Goal: Information Seeking & Learning: Learn about a topic

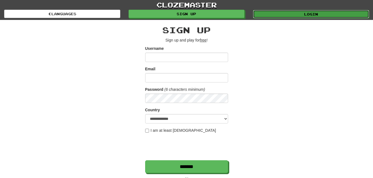
click at [277, 15] on link "Login" at bounding box center [311, 14] width 116 height 8
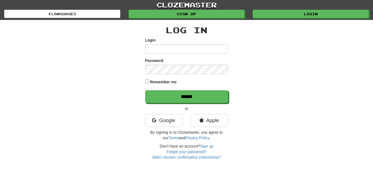
click at [150, 49] on input "Login" at bounding box center [186, 48] width 83 height 9
type input "*********"
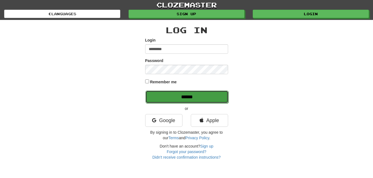
click at [214, 93] on input "******" at bounding box center [186, 96] width 83 height 13
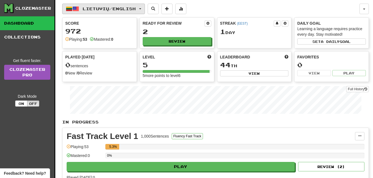
click at [144, 7] on button "Lietuvių / English" at bounding box center [103, 9] width 83 height 11
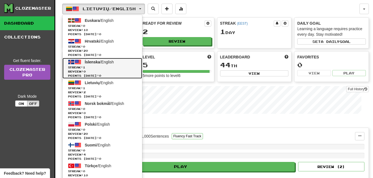
click at [103, 67] on span "Streak: 1" at bounding box center [102, 67] width 69 height 4
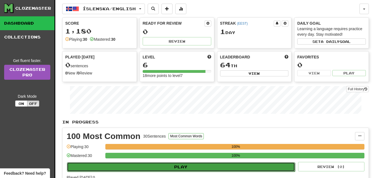
click at [236, 164] on button "Play" at bounding box center [181, 166] width 228 height 9
select select "**"
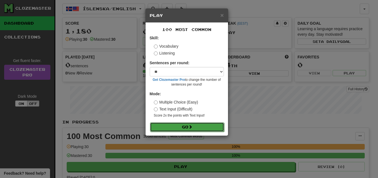
click at [215, 126] on button "Go" at bounding box center [187, 126] width 74 height 9
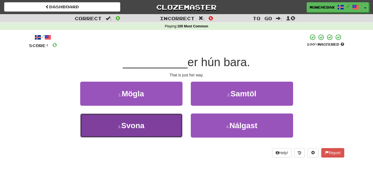
click at [169, 123] on button "3 . Svona" at bounding box center [131, 125] width 102 height 24
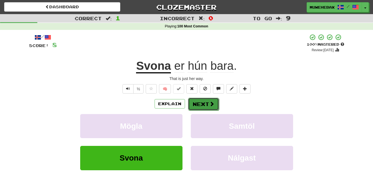
click at [202, 98] on button "Next" at bounding box center [203, 104] width 31 height 13
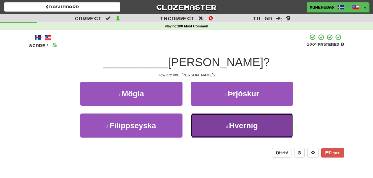
click at [211, 127] on button "4 . Hvernig" at bounding box center [242, 125] width 102 height 24
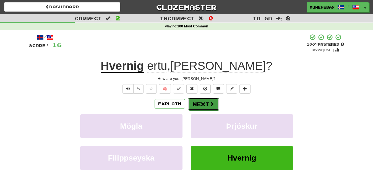
click at [200, 99] on button "Next" at bounding box center [203, 104] width 31 height 13
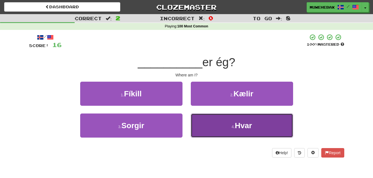
click at [213, 124] on button "4 . Hvar" at bounding box center [242, 125] width 102 height 24
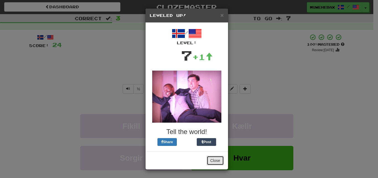
click at [214, 158] on button "Close" at bounding box center [214, 160] width 17 height 9
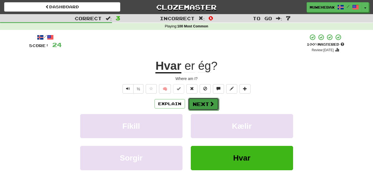
click at [201, 100] on button "Next" at bounding box center [203, 104] width 31 height 13
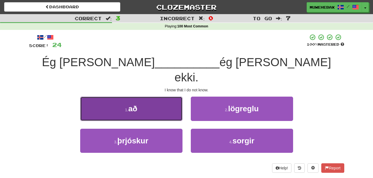
click at [170, 96] on button "1 . að" at bounding box center [131, 108] width 102 height 24
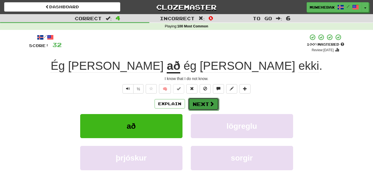
click at [201, 99] on button "Next" at bounding box center [203, 104] width 31 height 13
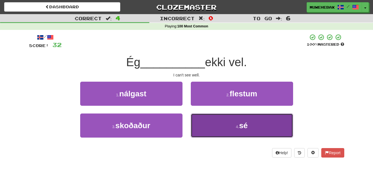
click at [211, 129] on button "4 . sé" at bounding box center [242, 125] width 102 height 24
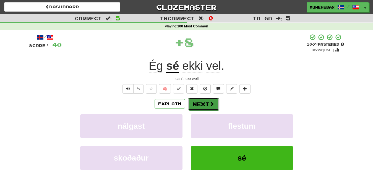
click at [201, 99] on button "Next" at bounding box center [203, 104] width 31 height 13
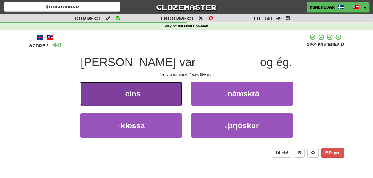
click at [164, 95] on button "1 . eins" at bounding box center [131, 94] width 102 height 24
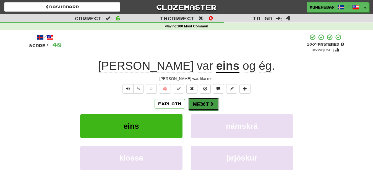
click at [201, 99] on button "Next" at bounding box center [203, 104] width 31 height 13
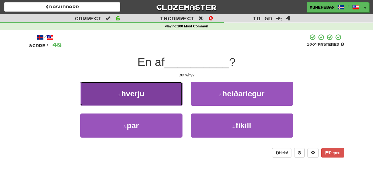
click at [167, 93] on button "1 . hverju" at bounding box center [131, 94] width 102 height 24
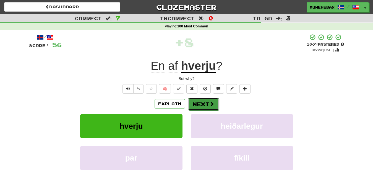
click at [202, 99] on button "Next" at bounding box center [203, 104] width 31 height 13
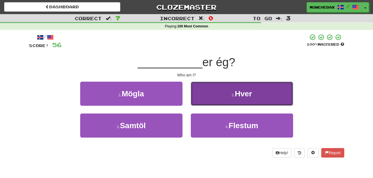
click at [206, 96] on button "2 . Hver" at bounding box center [242, 94] width 102 height 24
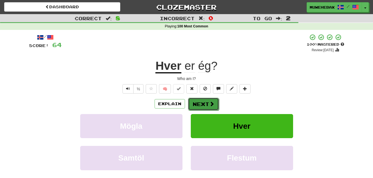
click at [201, 99] on button "Next" at bounding box center [203, 104] width 31 height 13
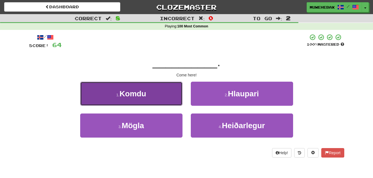
click at [174, 95] on button "1 . Komdu" at bounding box center [131, 94] width 102 height 24
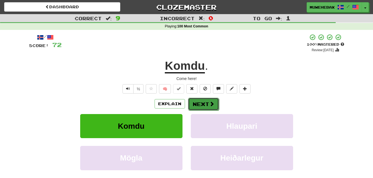
click at [202, 99] on button "Next" at bounding box center [203, 104] width 31 height 13
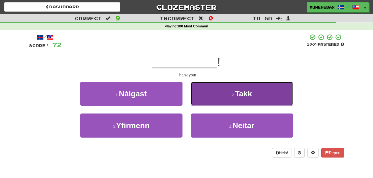
click at [220, 93] on button "2 . Takk" at bounding box center [242, 94] width 102 height 24
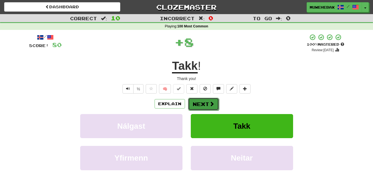
click at [202, 100] on button "Next" at bounding box center [203, 104] width 31 height 13
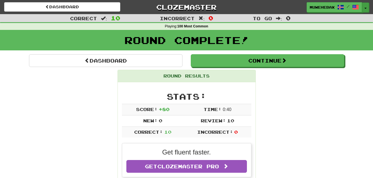
click at [366, 8] on span "button" at bounding box center [365, 8] width 2 height 1
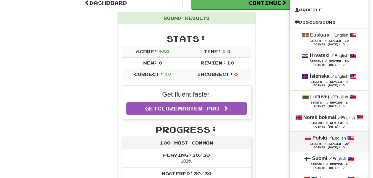
scroll to position [56, 0]
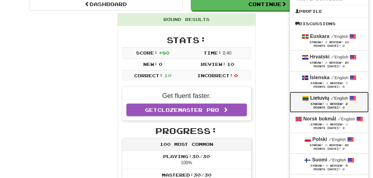
click at [320, 103] on span "Streak:" at bounding box center [317, 103] width 14 height 3
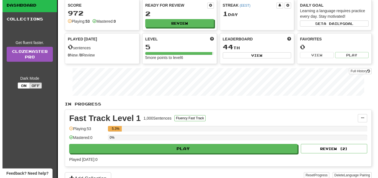
scroll to position [28, 0]
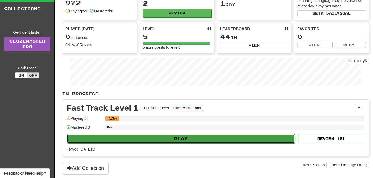
click at [249, 137] on button "Play" at bounding box center [181, 138] width 228 height 9
select select "**"
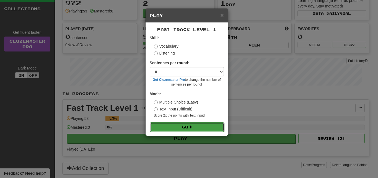
click at [211, 128] on button "Go" at bounding box center [187, 126] width 74 height 9
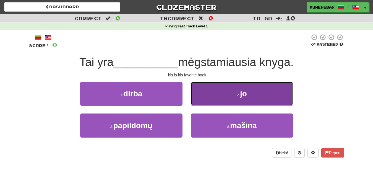
click at [212, 99] on button "2 . [PERSON_NAME]" at bounding box center [242, 94] width 102 height 24
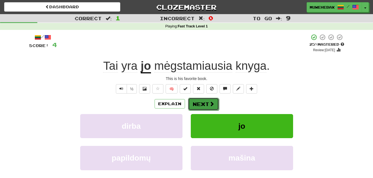
click at [202, 99] on button "Next" at bounding box center [203, 104] width 31 height 13
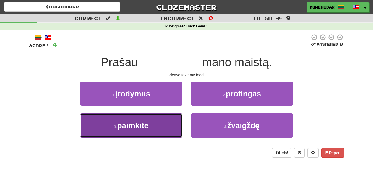
click at [167, 129] on button "3 . paimkite" at bounding box center [131, 125] width 102 height 24
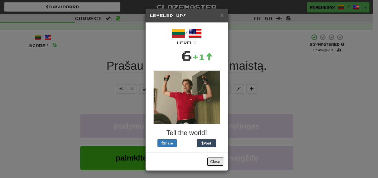
click at [211, 159] on button "Close" at bounding box center [214, 161] width 17 height 9
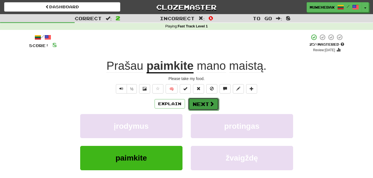
click at [202, 100] on button "Next" at bounding box center [203, 104] width 31 height 13
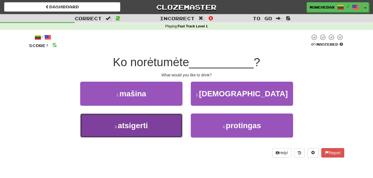
click at [172, 124] on button "3 . atsigerti" at bounding box center [131, 125] width 102 height 24
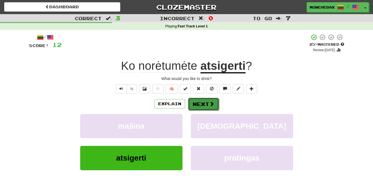
click at [201, 99] on button "Next" at bounding box center [203, 104] width 31 height 13
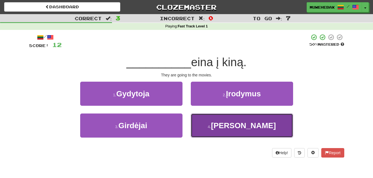
click at [210, 126] on button "4 . Jie" at bounding box center [242, 125] width 102 height 24
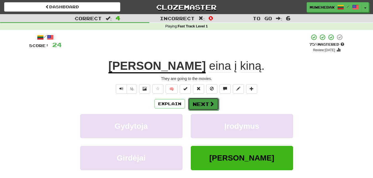
click at [201, 99] on button "Next" at bounding box center [203, 104] width 31 height 13
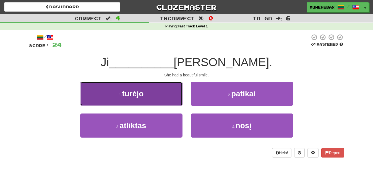
click at [169, 94] on button "1 . turėjo" at bounding box center [131, 94] width 102 height 24
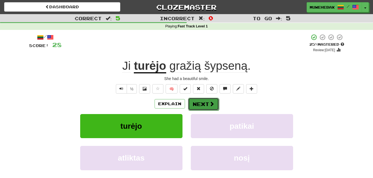
click at [201, 98] on button "Next" at bounding box center [203, 104] width 31 height 13
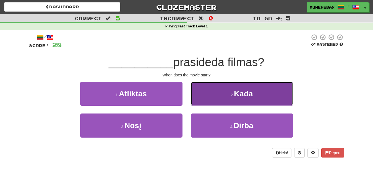
click at [211, 94] on button "2 . Kada" at bounding box center [242, 94] width 102 height 24
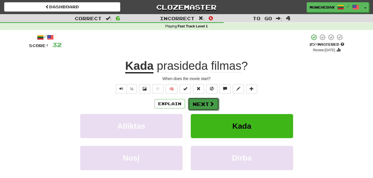
click at [202, 99] on button "Next" at bounding box center [203, 104] width 31 height 13
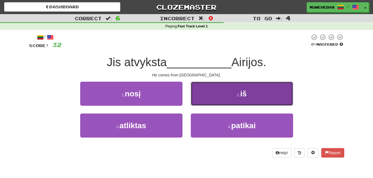
click at [215, 95] on button "2 . iš" at bounding box center [242, 94] width 102 height 24
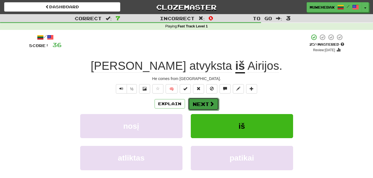
click at [201, 99] on button "Next" at bounding box center [203, 104] width 31 height 13
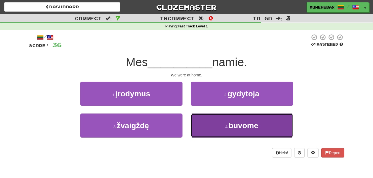
click at [210, 120] on button "4 . buvome" at bounding box center [242, 125] width 102 height 24
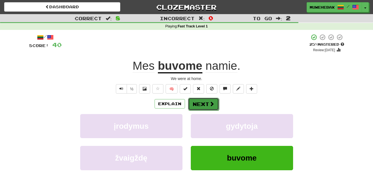
click at [202, 98] on button "Next" at bounding box center [203, 104] width 31 height 13
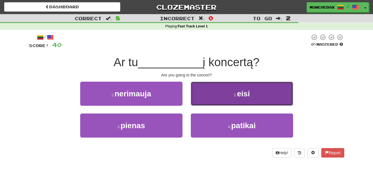
click at [211, 95] on button "2 . eisi" at bounding box center [242, 94] width 102 height 24
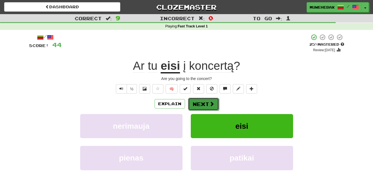
click at [201, 99] on button "Next" at bounding box center [203, 104] width 31 height 13
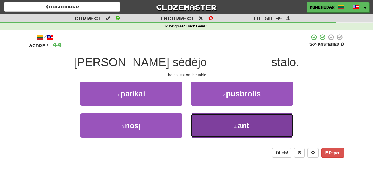
click at [218, 127] on button "4 . ant" at bounding box center [242, 125] width 102 height 24
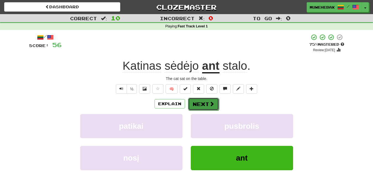
click at [201, 99] on button "Next" at bounding box center [203, 104] width 31 height 13
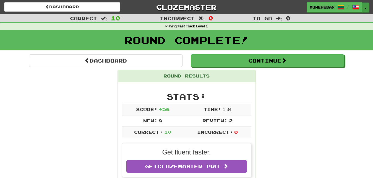
click at [367, 7] on button "Toggle Dropdown" at bounding box center [365, 7] width 7 height 10
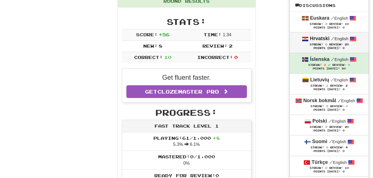
scroll to position [85, 0]
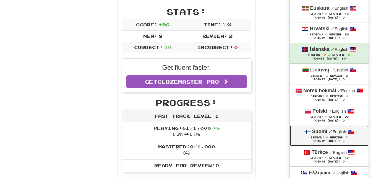
click at [327, 137] on span "0" at bounding box center [327, 136] width 2 height 3
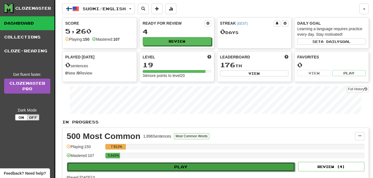
click at [238, 166] on button "Play" at bounding box center [181, 166] width 228 height 9
select select "**"
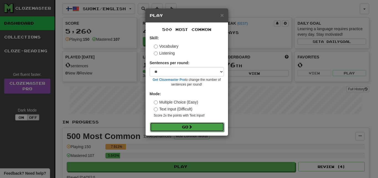
click at [217, 126] on button "Go" at bounding box center [187, 126] width 74 height 9
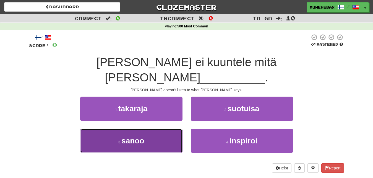
click at [165, 129] on button "3 . sanoo" at bounding box center [131, 141] width 102 height 24
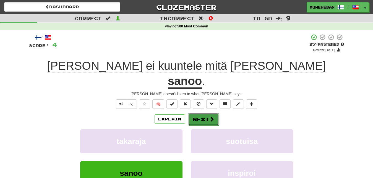
click at [202, 113] on button "Next" at bounding box center [203, 119] width 31 height 13
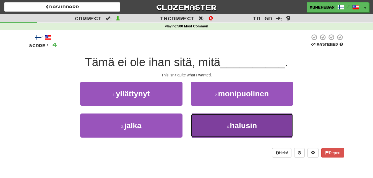
click at [209, 121] on button "4 . halusin" at bounding box center [242, 125] width 102 height 24
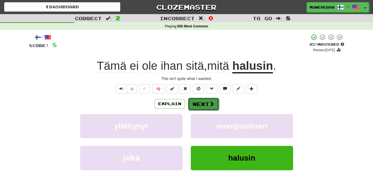
click at [202, 99] on button "Next" at bounding box center [203, 104] width 31 height 13
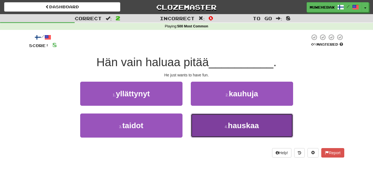
click at [211, 124] on button "4 . hauskaa" at bounding box center [242, 125] width 102 height 24
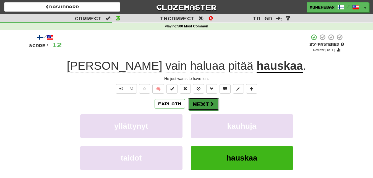
click at [201, 99] on button "Next" at bounding box center [203, 104] width 31 height 13
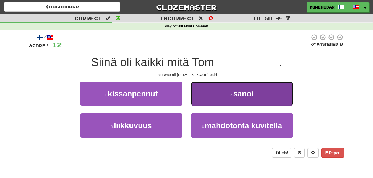
click at [211, 92] on button "2 . sanoi" at bounding box center [242, 94] width 102 height 24
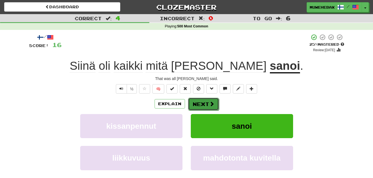
click at [201, 99] on button "Next" at bounding box center [203, 104] width 31 height 13
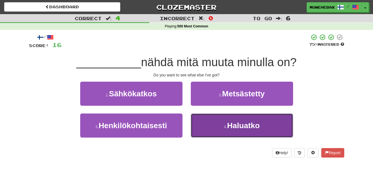
click at [211, 123] on button "4 . [GEOGRAPHIC_DATA]" at bounding box center [242, 125] width 102 height 24
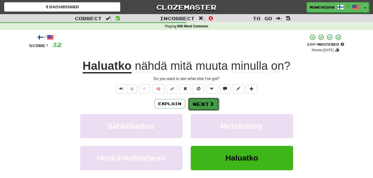
click at [202, 99] on button "Next" at bounding box center [203, 104] width 31 height 13
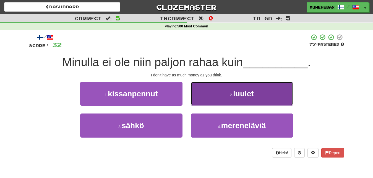
click at [213, 96] on button "2 . luulet" at bounding box center [242, 94] width 102 height 24
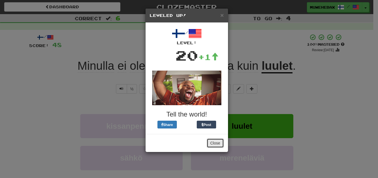
click at [216, 138] on button "Close" at bounding box center [214, 142] width 17 height 9
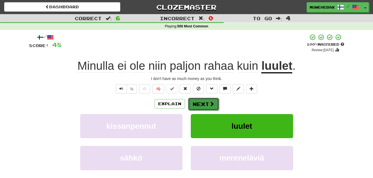
click at [202, 99] on button "Next" at bounding box center [203, 104] width 31 height 13
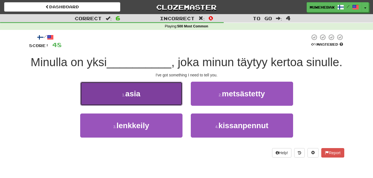
click at [168, 96] on button "1 . [GEOGRAPHIC_DATA]" at bounding box center [131, 94] width 102 height 24
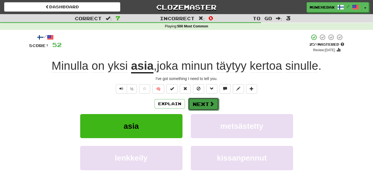
click at [201, 99] on button "Next" at bounding box center [203, 104] width 31 height 13
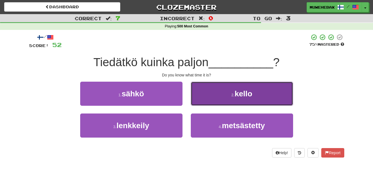
click at [210, 95] on button "2 . kello" at bounding box center [242, 94] width 102 height 24
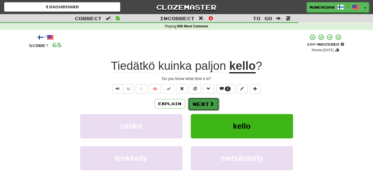
click at [201, 98] on button "Next" at bounding box center [203, 104] width 31 height 13
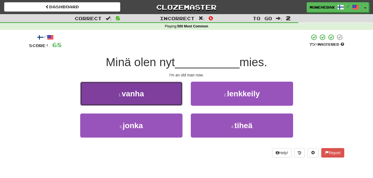
click at [173, 92] on button "1 . vanha" at bounding box center [131, 94] width 102 height 24
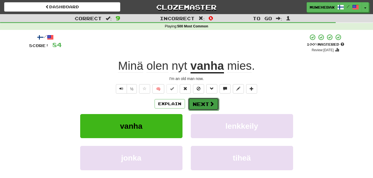
click at [202, 99] on button "Next" at bounding box center [203, 104] width 31 height 13
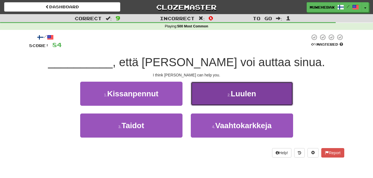
click at [211, 95] on button "2 . [GEOGRAPHIC_DATA]" at bounding box center [242, 94] width 102 height 24
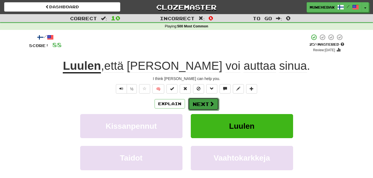
click at [201, 99] on button "Next" at bounding box center [203, 104] width 31 height 13
